Goal: Transaction & Acquisition: Purchase product/service

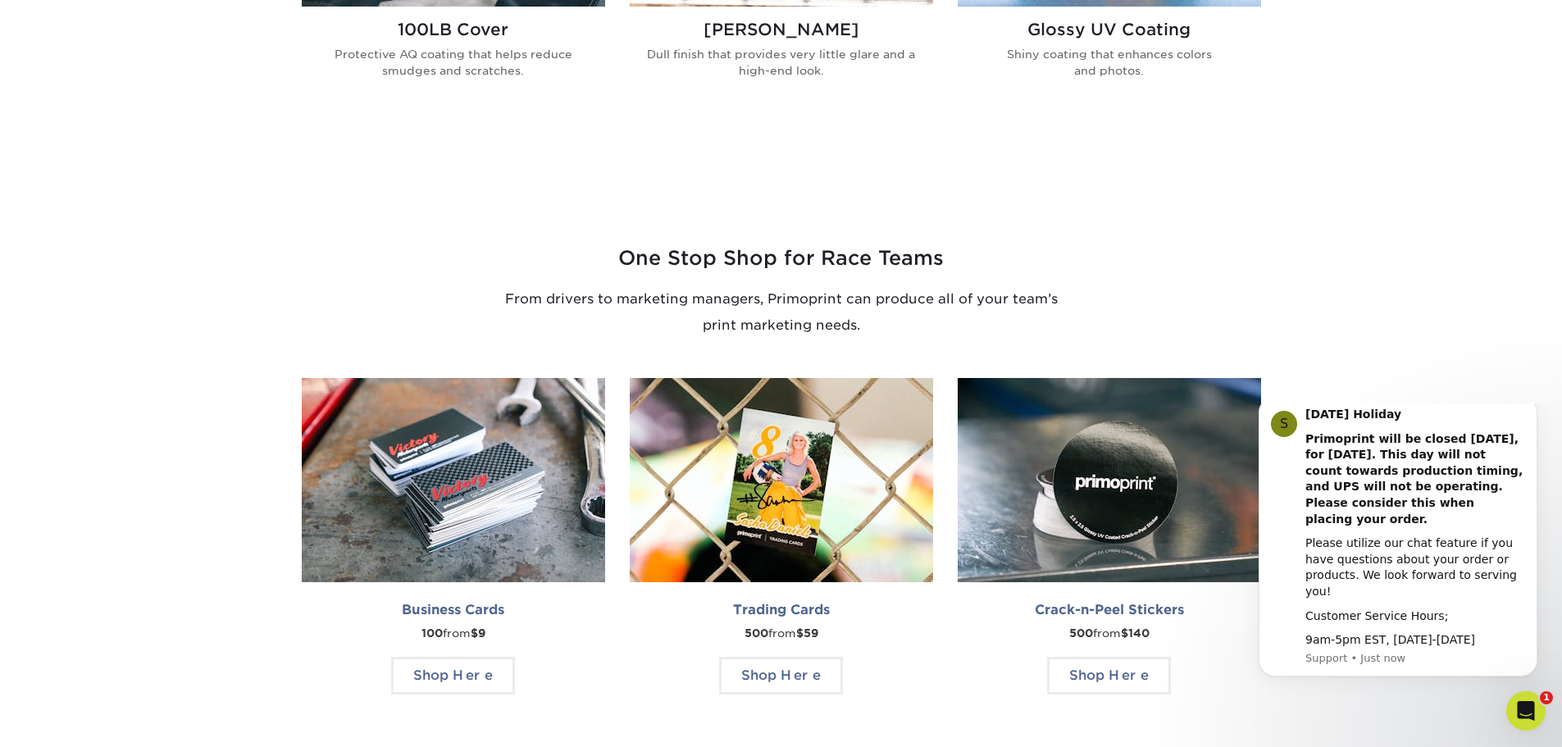
scroll to position [1066, 0]
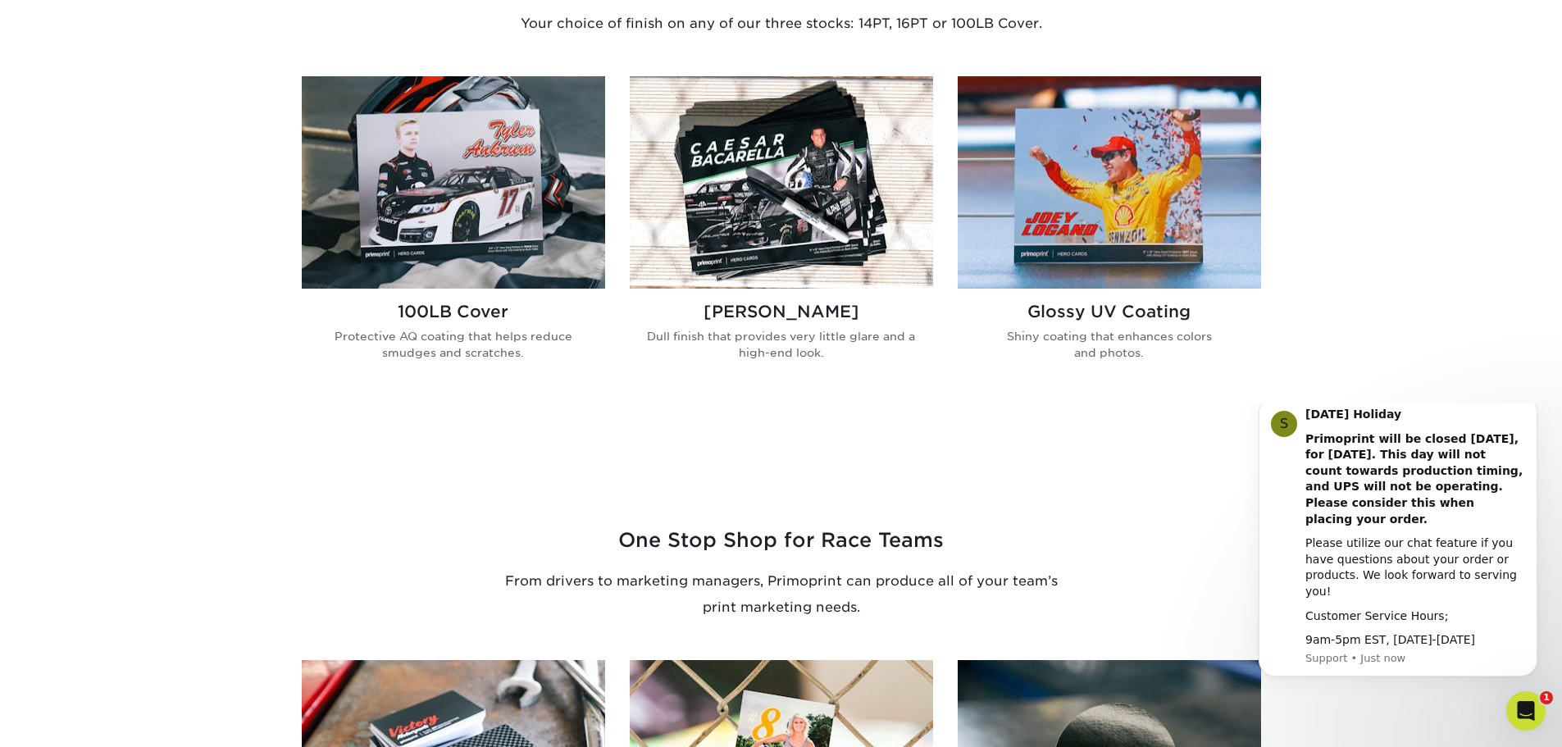
click at [442, 235] on img at bounding box center [453, 182] width 303 height 212
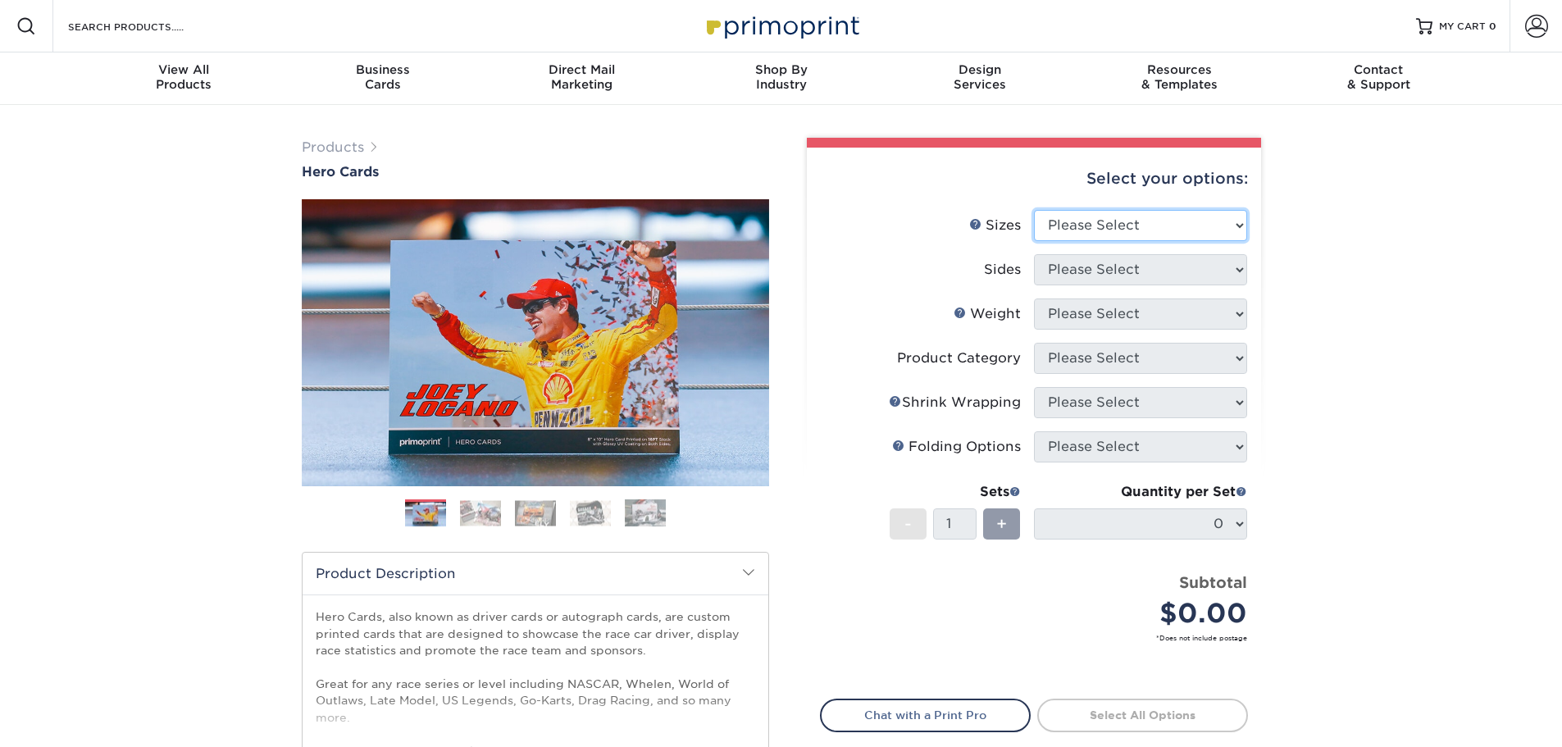
click at [1191, 224] on select "Please Select 1.5" x 7" 4" x 6" 5" x 7" 6" x 8" 6" x 8.5" 6" x 9" 7" x 8.5" 7.5…" at bounding box center [1140, 225] width 213 height 31
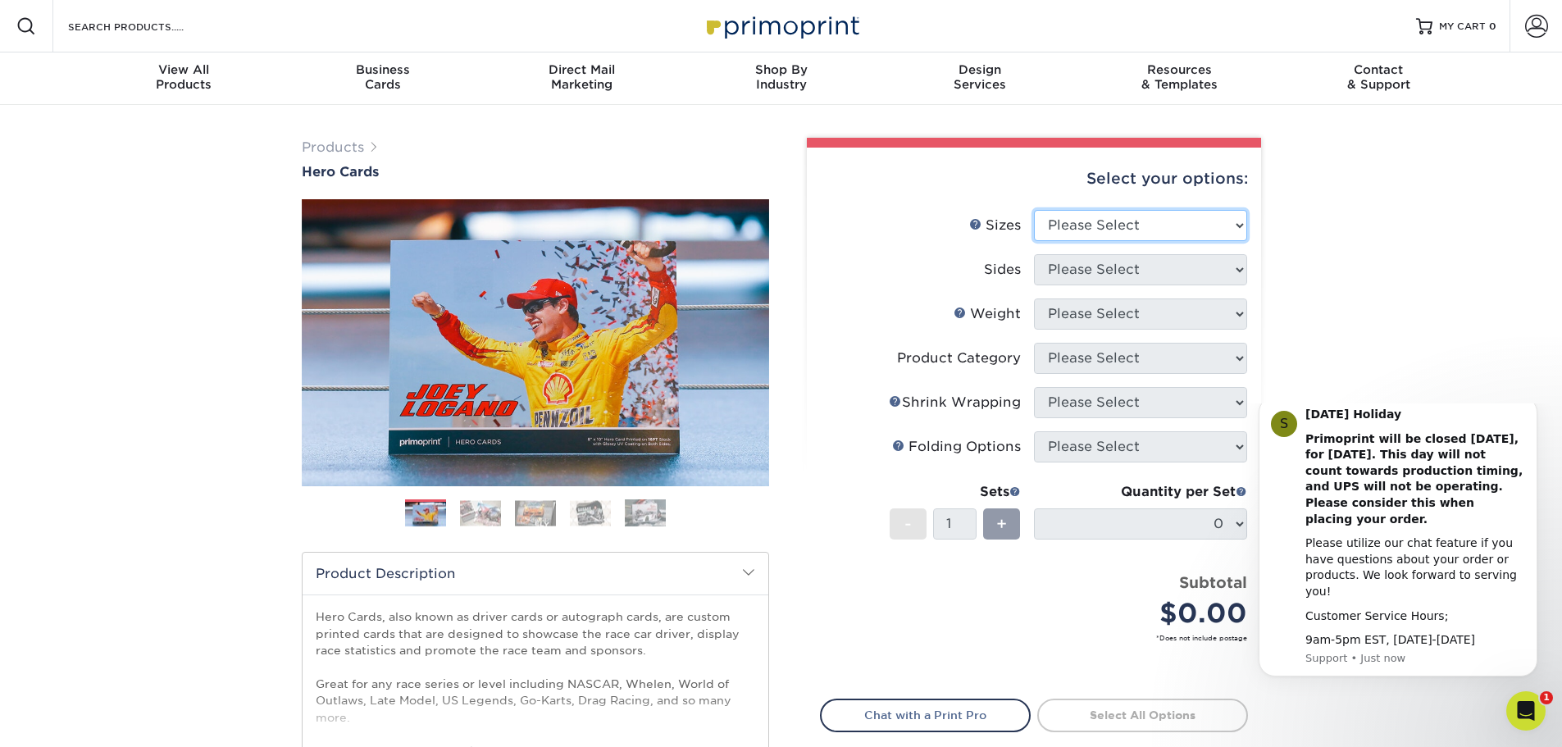
select select "8.50x11.00"
click at [1034, 210] on select "Please Select 1.5" x 7" 4" x 6" 5" x 7" 6" x 8" 6" x 8.5" 6" x 9" 7" x 8.5" 7.5…" at bounding box center [1140, 225] width 213 height 31
click at [1105, 259] on select "Please Select Print Both Sides Print Front Only" at bounding box center [1140, 269] width 213 height 31
select select "32d3c223-f82c-492b-b915-ba065a00862f"
click at [1034, 254] on select "Please Select Print Both Sides Print Front Only" at bounding box center [1140, 269] width 213 height 31
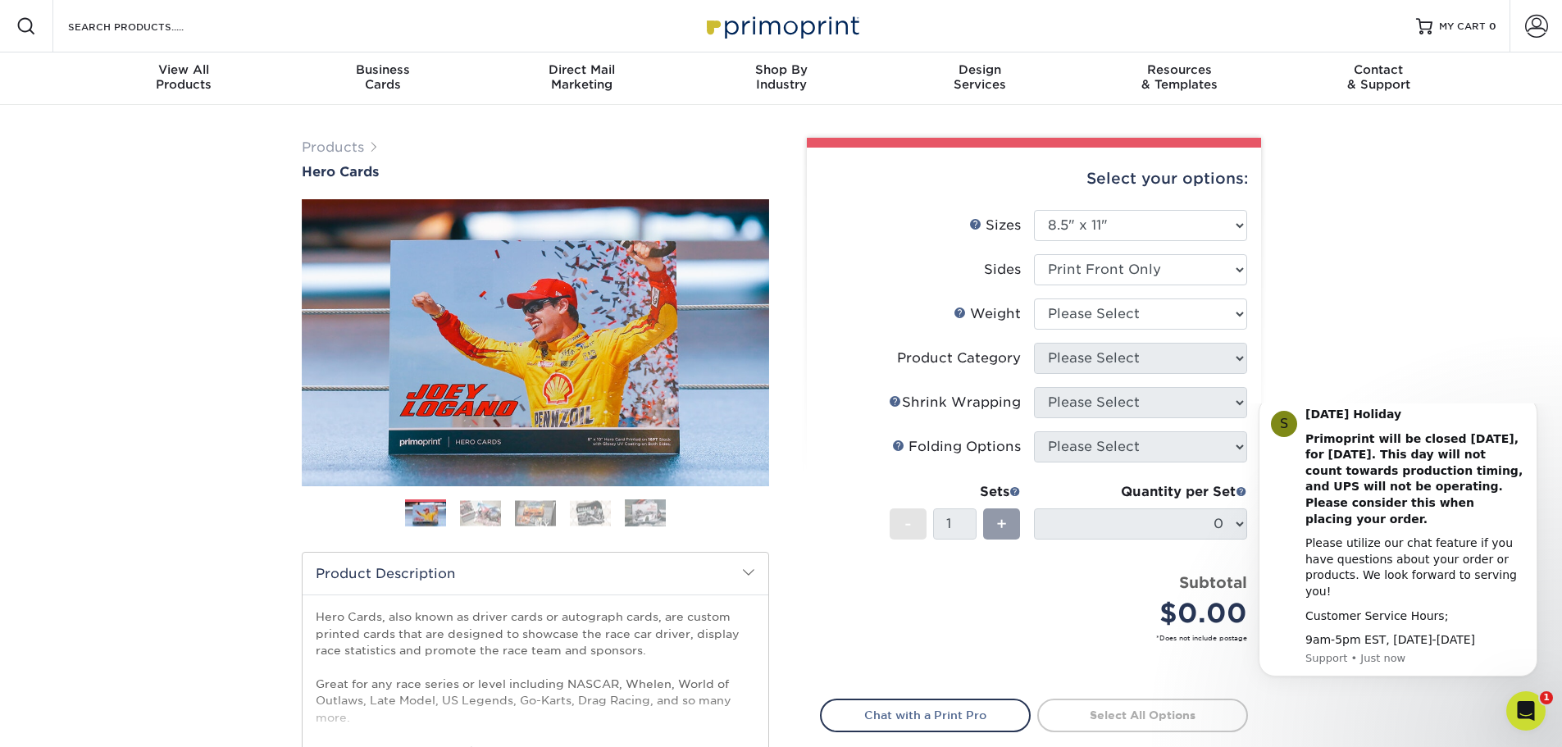
click at [1313, 265] on div "Products Hero Cards Previous Next ," at bounding box center [781, 543] width 1562 height 876
click at [1144, 314] on select "Please Select 100LB 14PT 16PT" at bounding box center [1140, 314] width 213 height 31
select select "100LB"
click at [1034, 299] on select "Please Select 100LB 14PT 16PT" at bounding box center [1140, 314] width 213 height 31
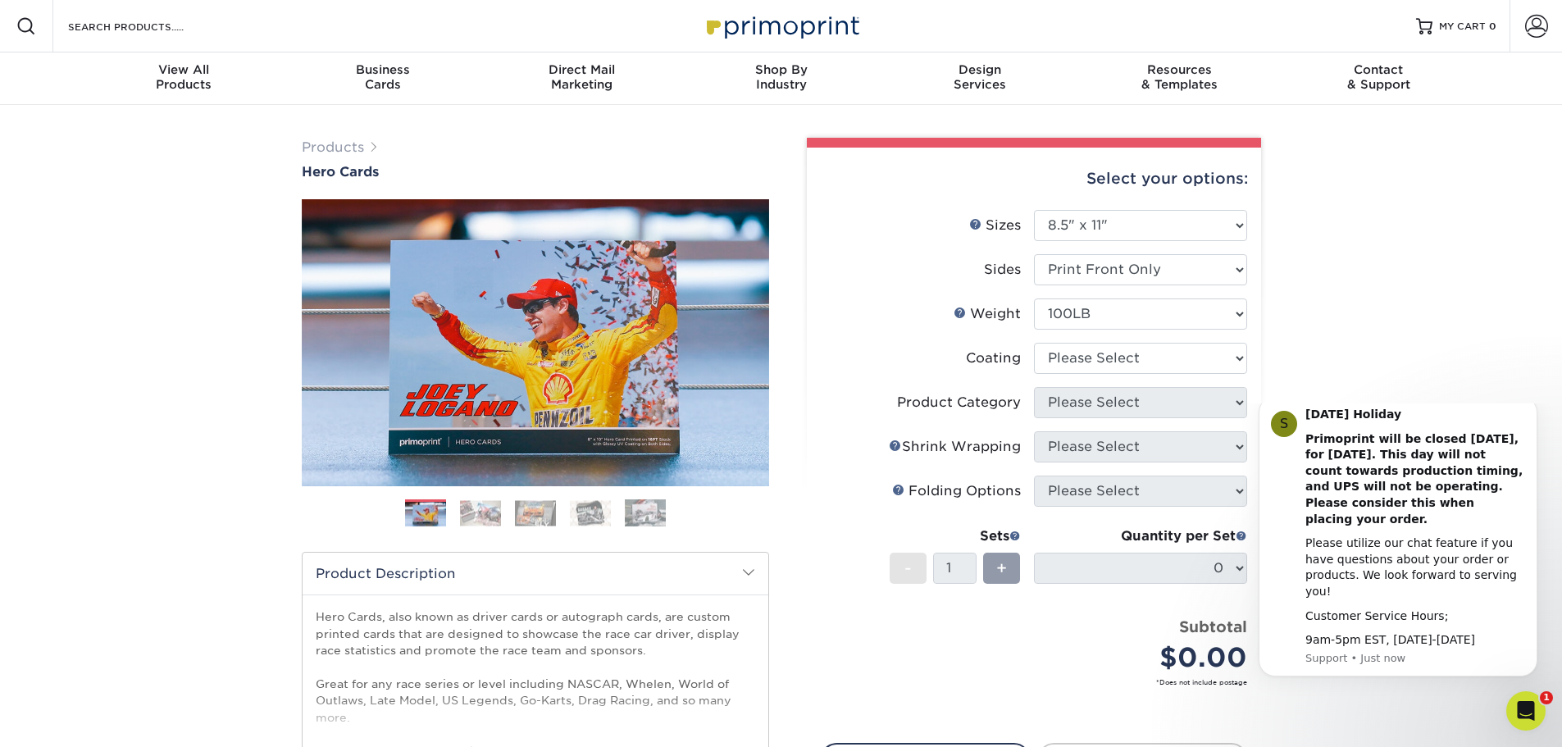
click at [1331, 299] on div "Products Hero Cards Previous Next ," at bounding box center [781, 543] width 1562 height 876
click at [1170, 354] on select at bounding box center [1140, 358] width 213 height 31
select select "3e7618de-abca-4bda-9f97-8b9129e913d8"
click at [1034, 343] on select at bounding box center [1140, 358] width 213 height 31
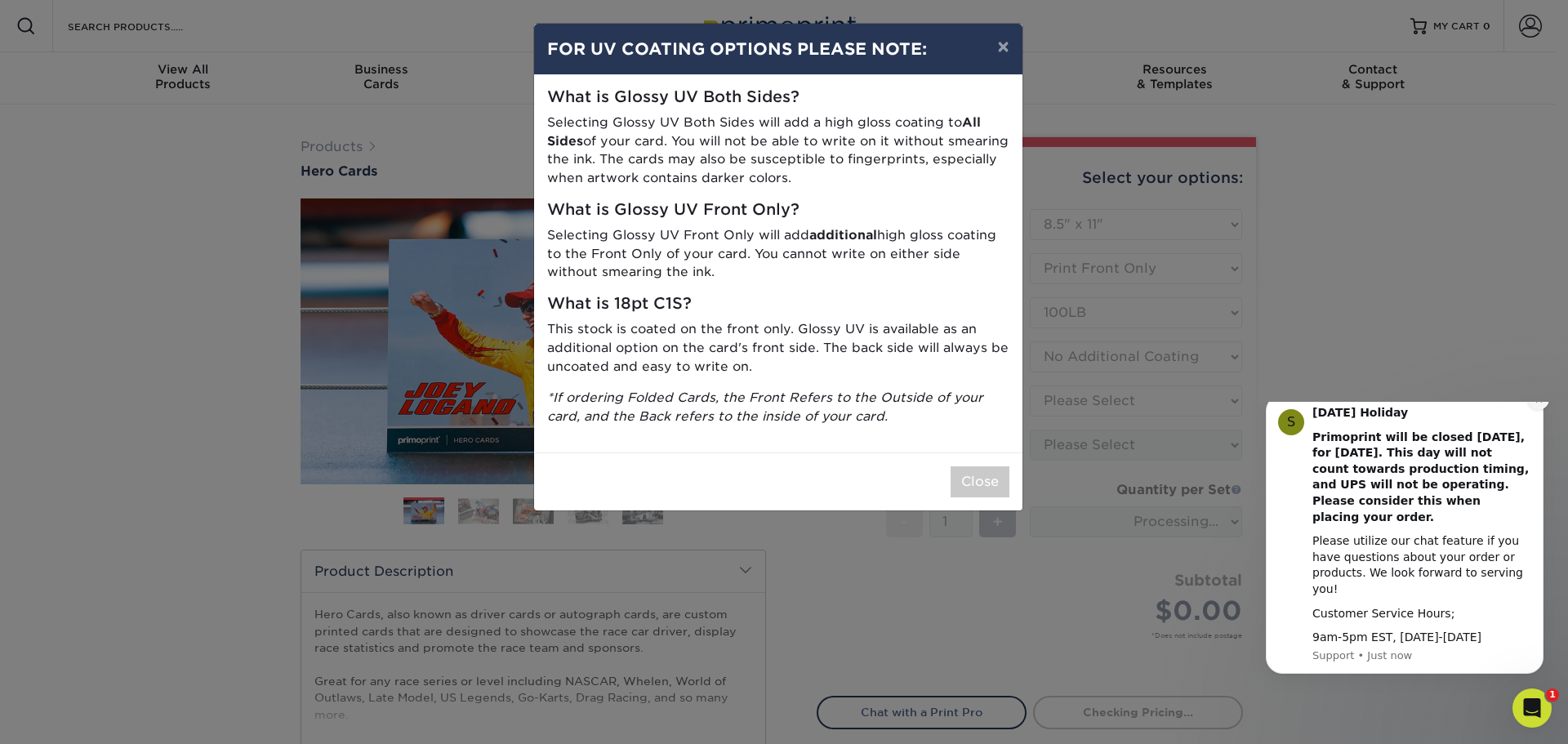
click at [1534, 404] on icon "Dismiss notification" at bounding box center [1538, 399] width 9 height 9
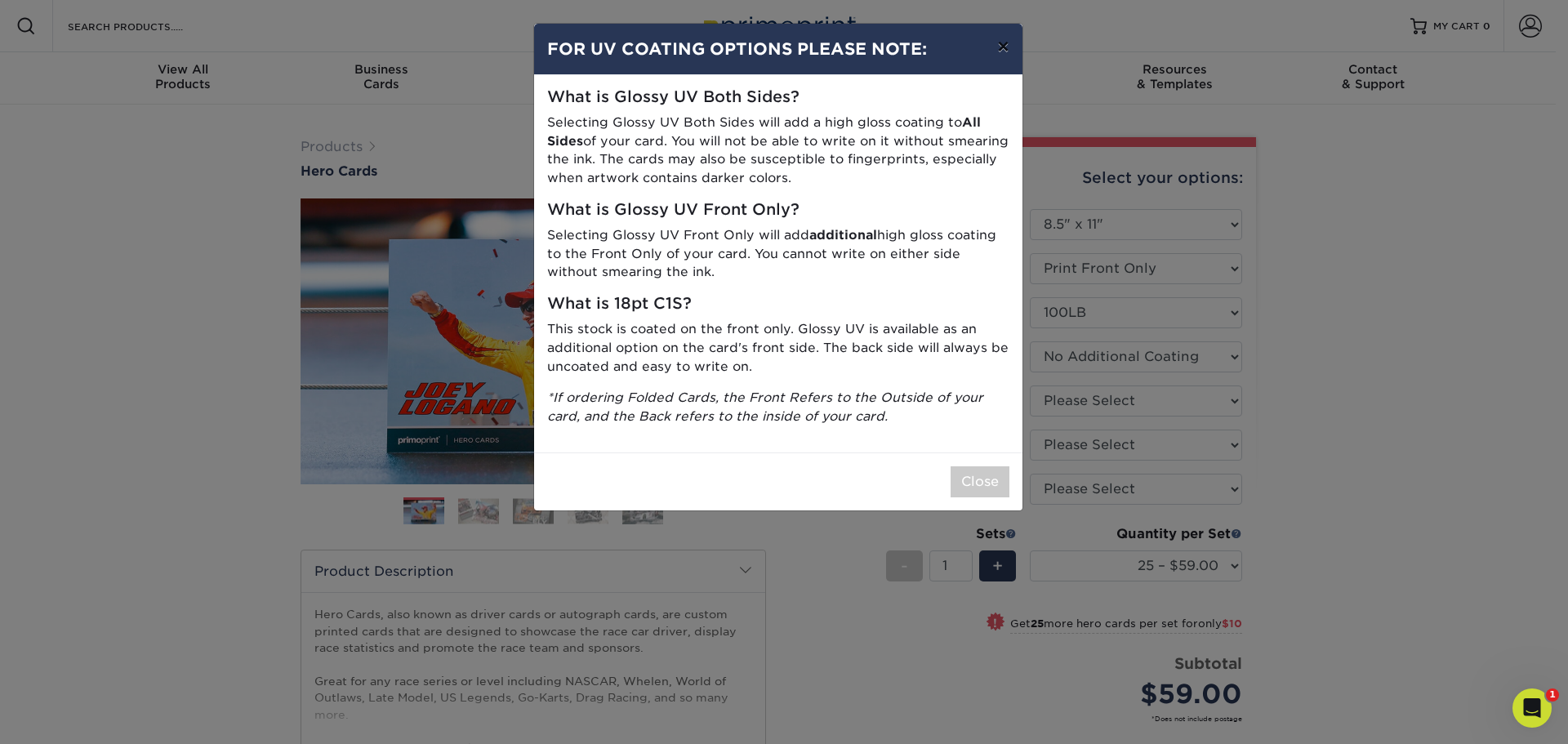
click at [1006, 39] on button "×" at bounding box center [1003, 47] width 38 height 46
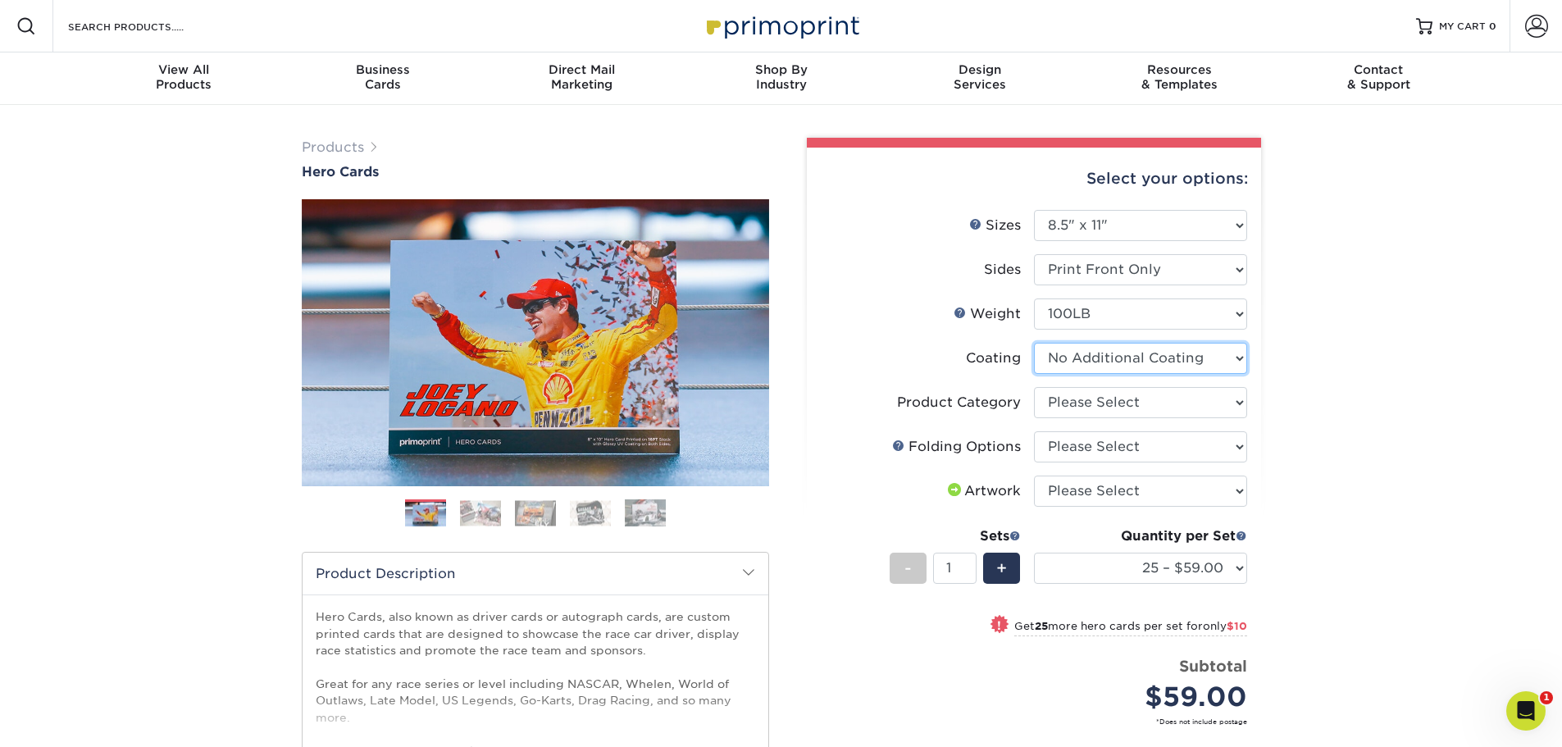
click at [1103, 349] on select at bounding box center [1140, 358] width 213 height 31
click at [1034, 343] on select at bounding box center [1140, 358] width 213 height 31
click at [884, 330] on li "Weight Help Weight Please Select 100LB 14PT 16PT" at bounding box center [1034, 321] width 427 height 44
click at [1112, 408] on select "Please Select Flyers and Brochures" at bounding box center [1140, 402] width 213 height 31
select select "1a668080-6b7c-4174-b399-2c3833b27ef4"
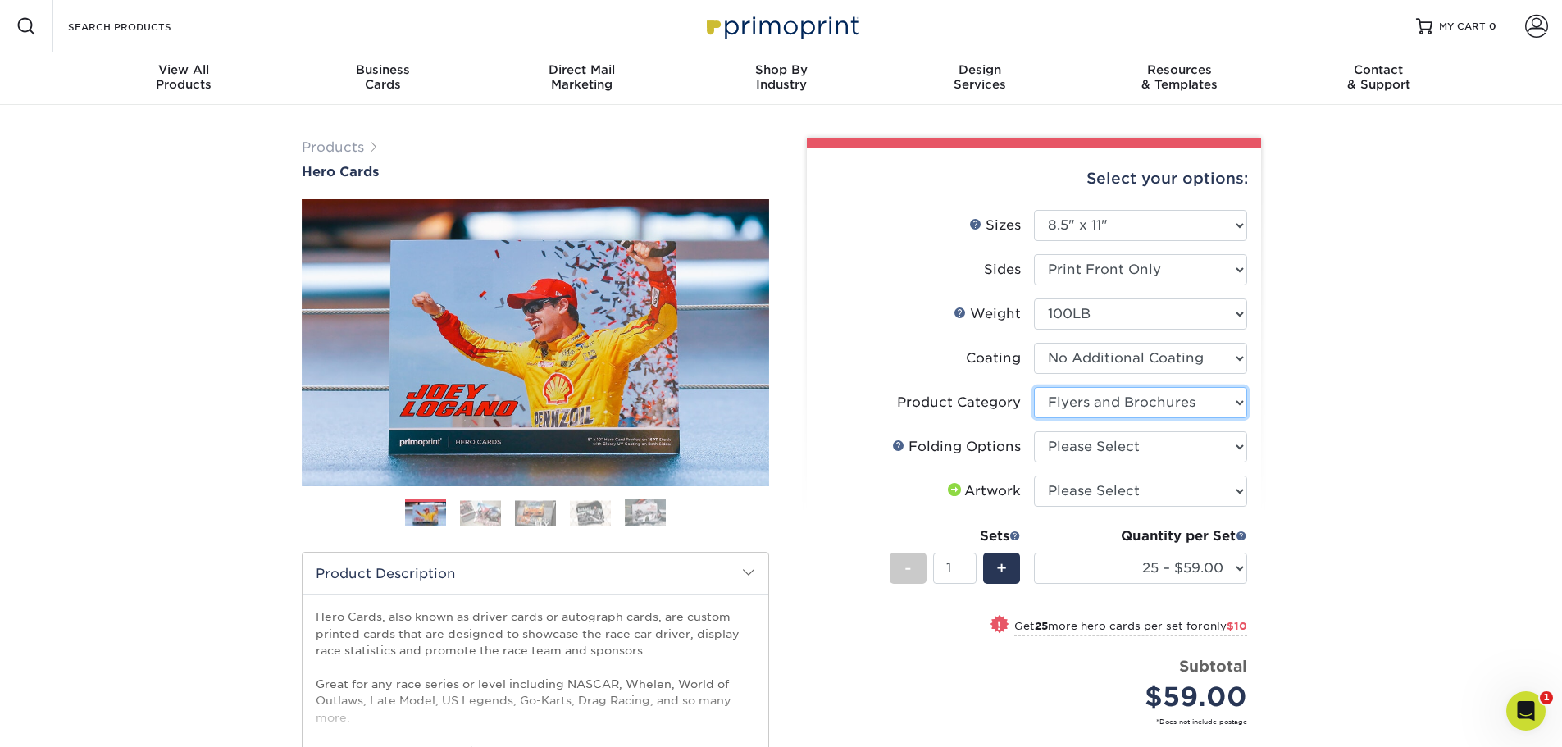
click at [1034, 387] on select "Please Select Flyers and Brochures" at bounding box center [1140, 402] width 213 height 31
click at [1302, 395] on div "Products Hero Cards Previous Next ," at bounding box center [781, 543] width 1562 height 876
